Goal: Browse casually

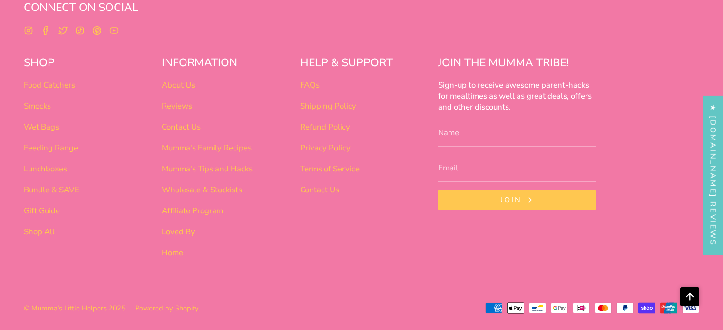
scroll to position [3782, 0]
